Goal: Information Seeking & Learning: Learn about a topic

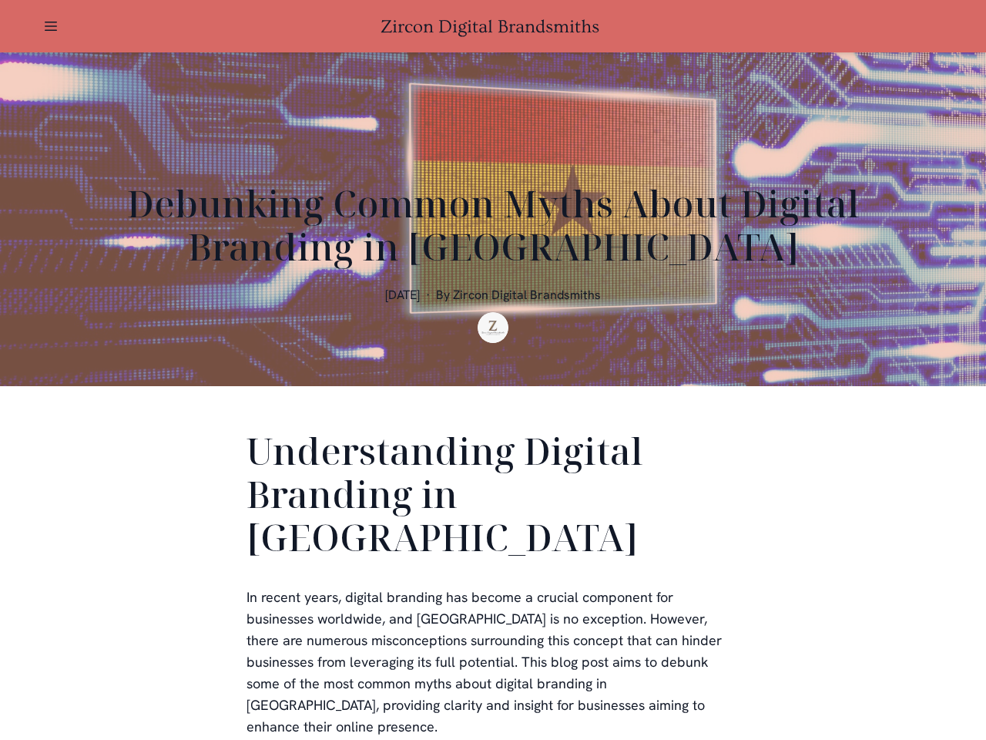
scroll to position [462, 0]
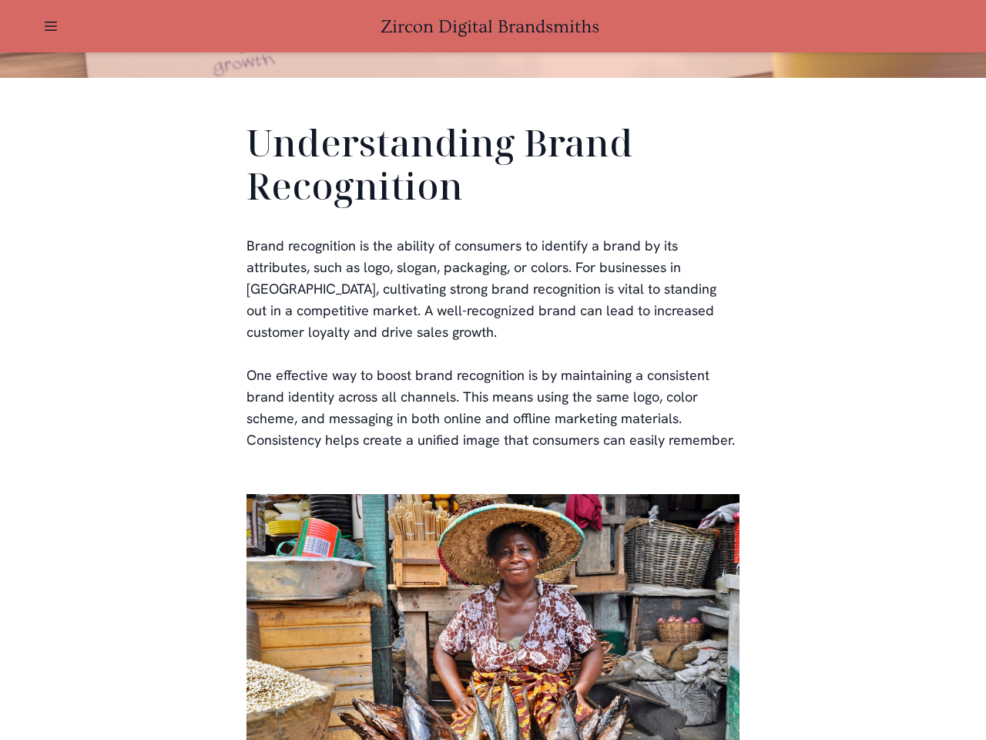
scroll to position [462, 0]
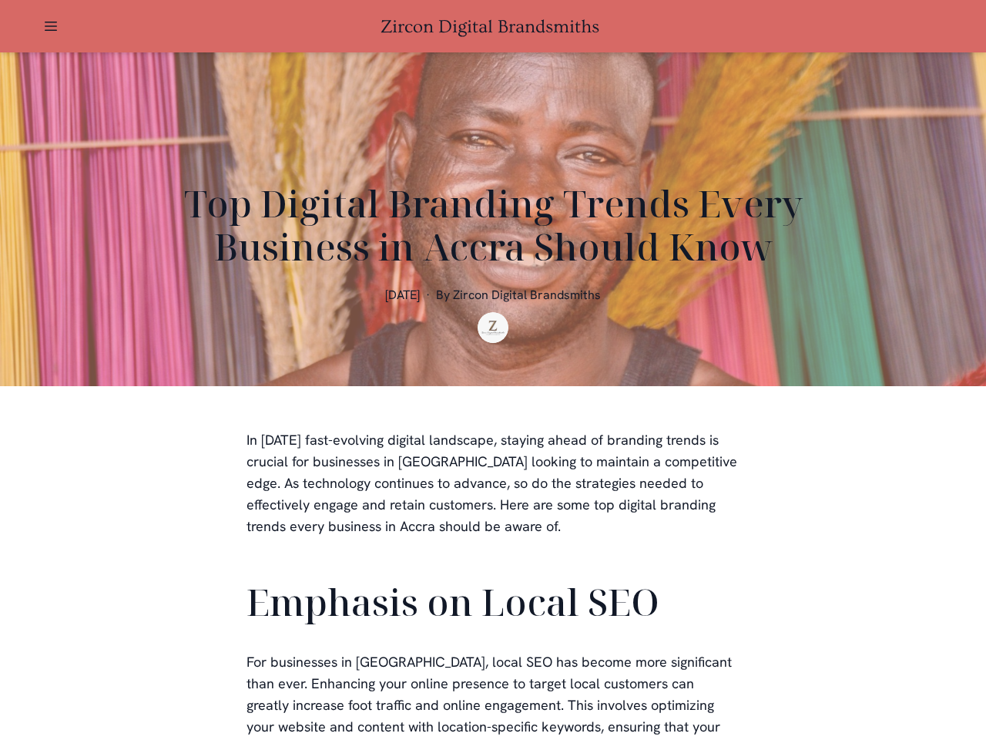
scroll to position [462, 0]
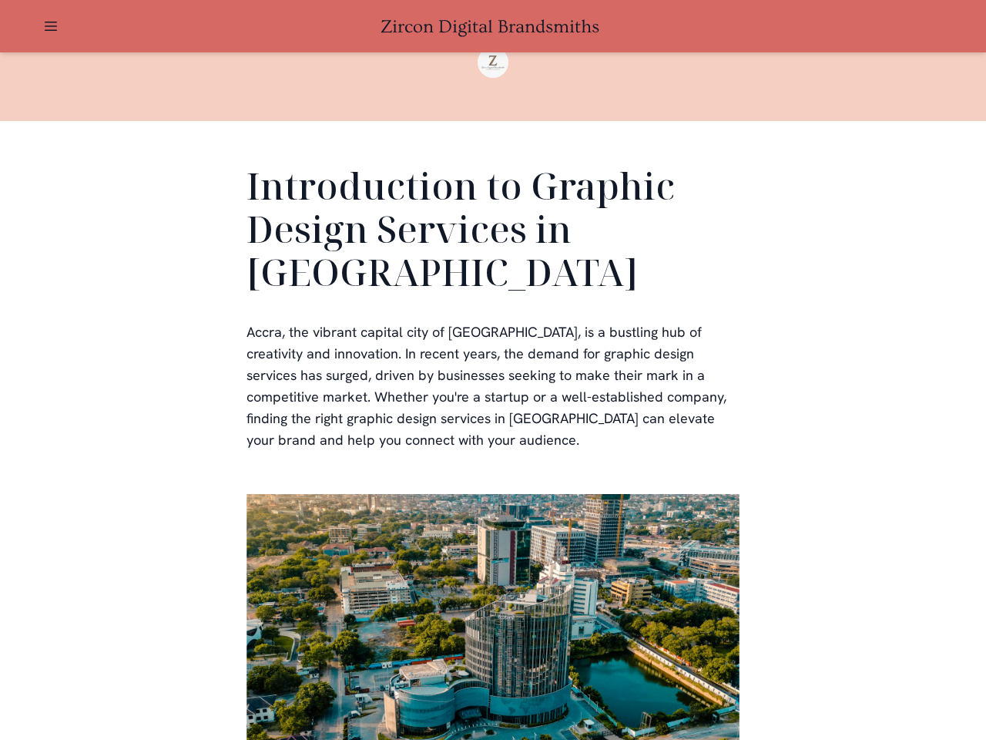
scroll to position [462, 0]
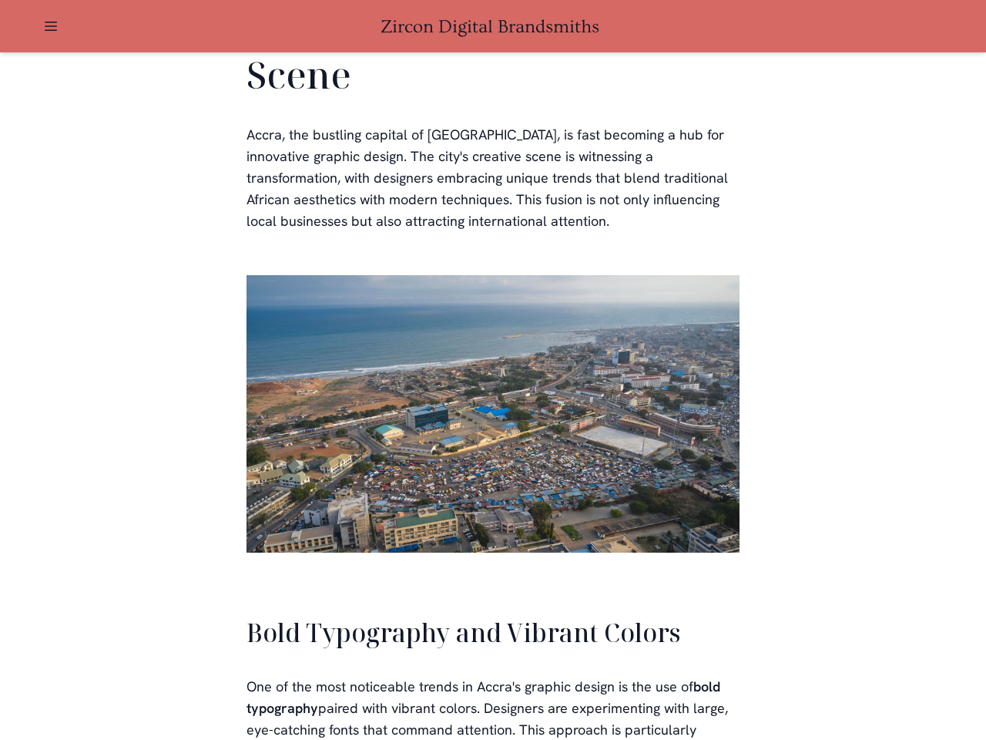
scroll to position [3488, 0]
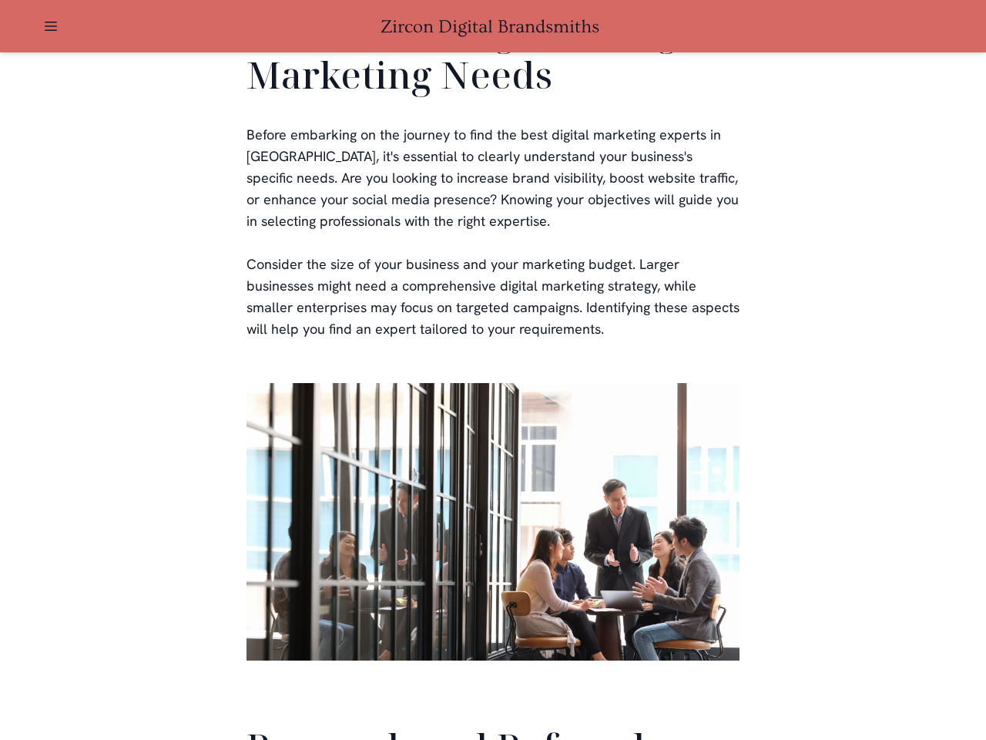
scroll to position [3667, 0]
